Goal: Transaction & Acquisition: Purchase product/service

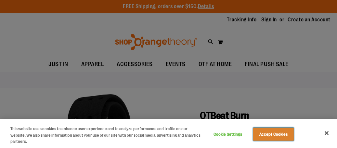
click at [286, 133] on button "Accept Cookies" at bounding box center [273, 135] width 41 height 14
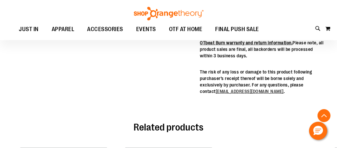
scroll to position [321, 0]
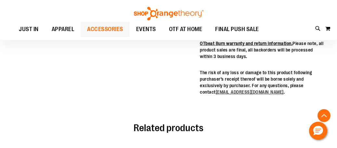
click at [100, 29] on span "ACCESSORIES" at bounding box center [105, 29] width 36 height 15
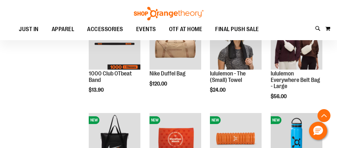
scroll to position [227, 0]
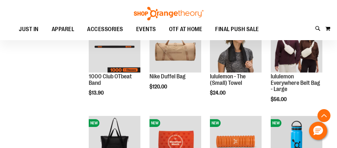
scroll to position [194, 0]
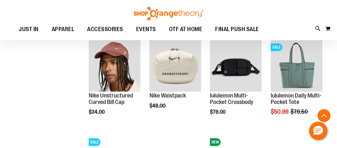
scroll to position [389, 0]
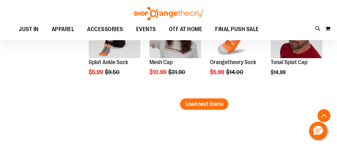
scroll to position [941, 0]
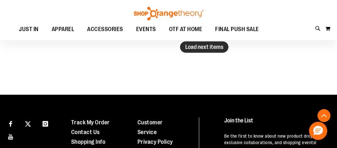
click at [214, 51] on button "Load next items" at bounding box center [204, 47] width 48 height 11
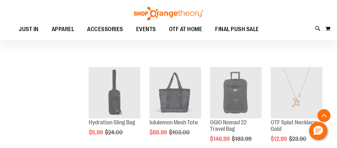
scroll to position [909, 0]
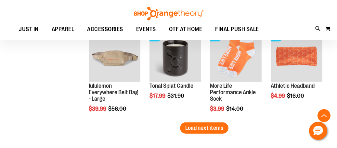
scroll to position [1136, 0]
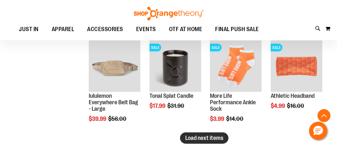
click at [193, 138] on span "Load next items" at bounding box center [204, 138] width 38 height 6
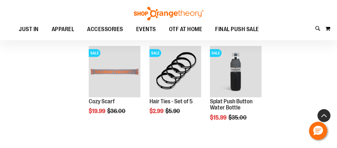
scroll to position [1233, 0]
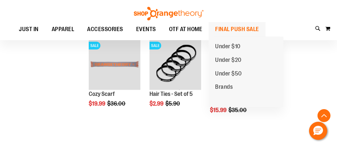
click at [245, 29] on span "FINAL PUSH SALE" at bounding box center [237, 29] width 44 height 15
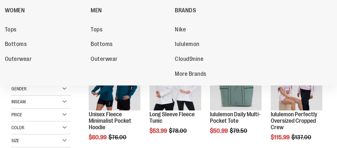
scroll to position [97, 0]
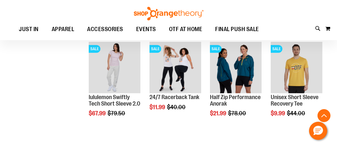
scroll to position [324, 0]
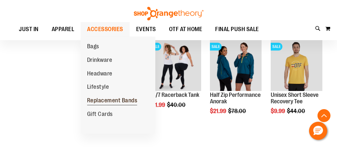
click at [126, 99] on span "Replacement Bands" at bounding box center [112, 101] width 50 height 8
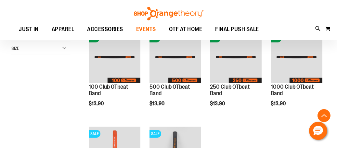
scroll to position [162, 0]
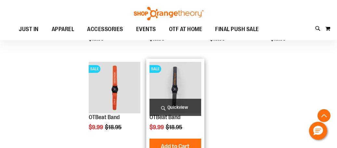
click at [190, 83] on img "product" at bounding box center [175, 88] width 52 height 52
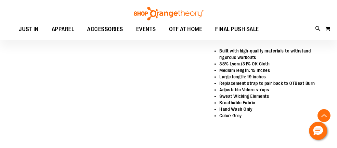
scroll to position [259, 0]
